Goal: Information Seeking & Learning: Learn about a topic

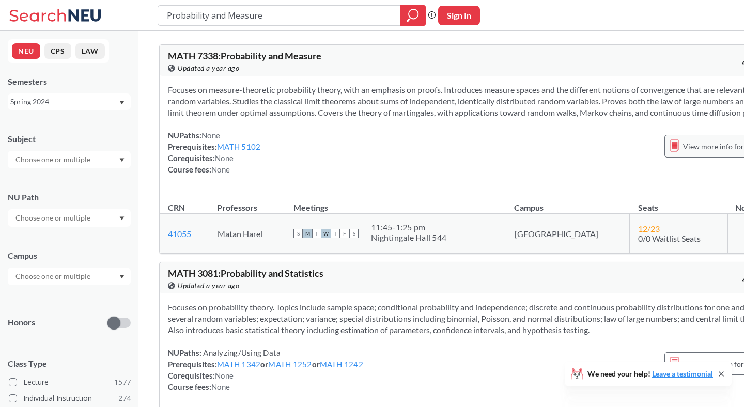
click at [683, 153] on span "View more info for this class" at bounding box center [729, 146] width 92 height 13
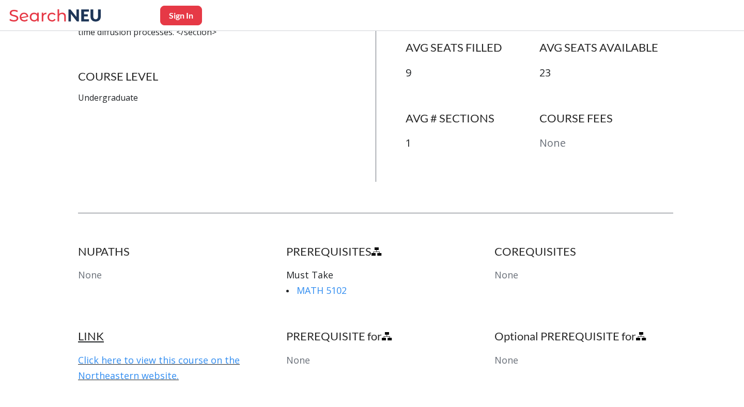
scroll to position [584, 0]
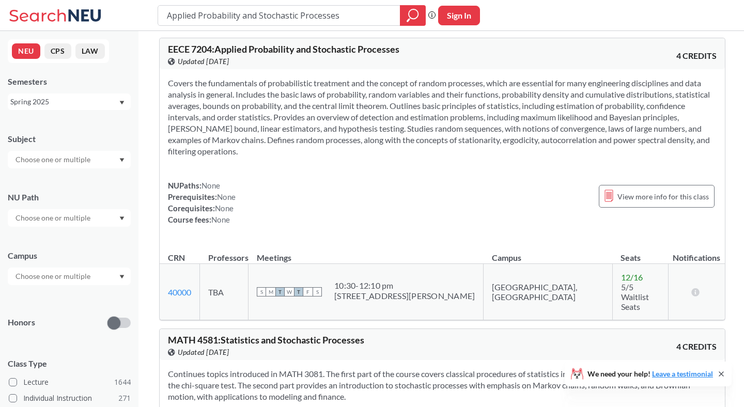
scroll to position [9, 0]
